Goal: Task Accomplishment & Management: Use online tool/utility

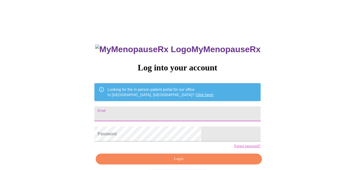
click at [156, 108] on input "Email" at bounding box center [177, 113] width 166 height 15
type input "[EMAIL_ADDRESS][DOMAIN_NAME]"
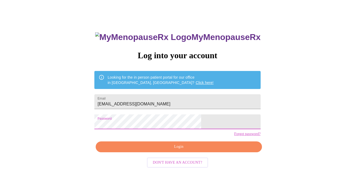
scroll to position [22, 0]
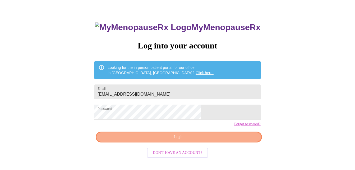
click at [212, 140] on span "Login" at bounding box center [179, 137] width 154 height 7
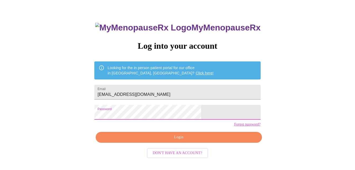
click at [182, 140] on span "Login" at bounding box center [179, 137] width 154 height 7
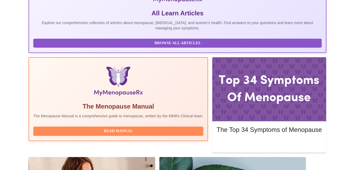
scroll to position [120, 0]
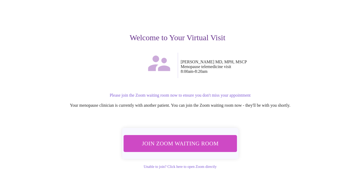
scroll to position [51, 0]
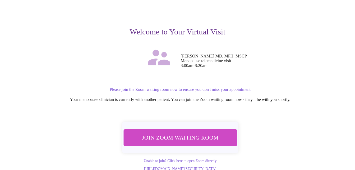
click at [179, 132] on span "Join Zoom Waiting Room" at bounding box center [179, 137] width 99 height 10
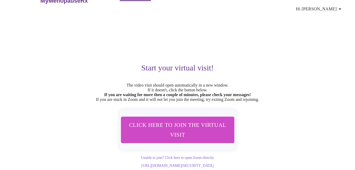
scroll to position [19, 0]
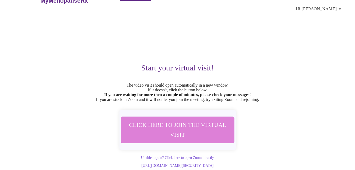
click at [178, 120] on span "Click here to join the virtual visit" at bounding box center [177, 130] width 99 height 20
